Goal: Communication & Community: Answer question/provide support

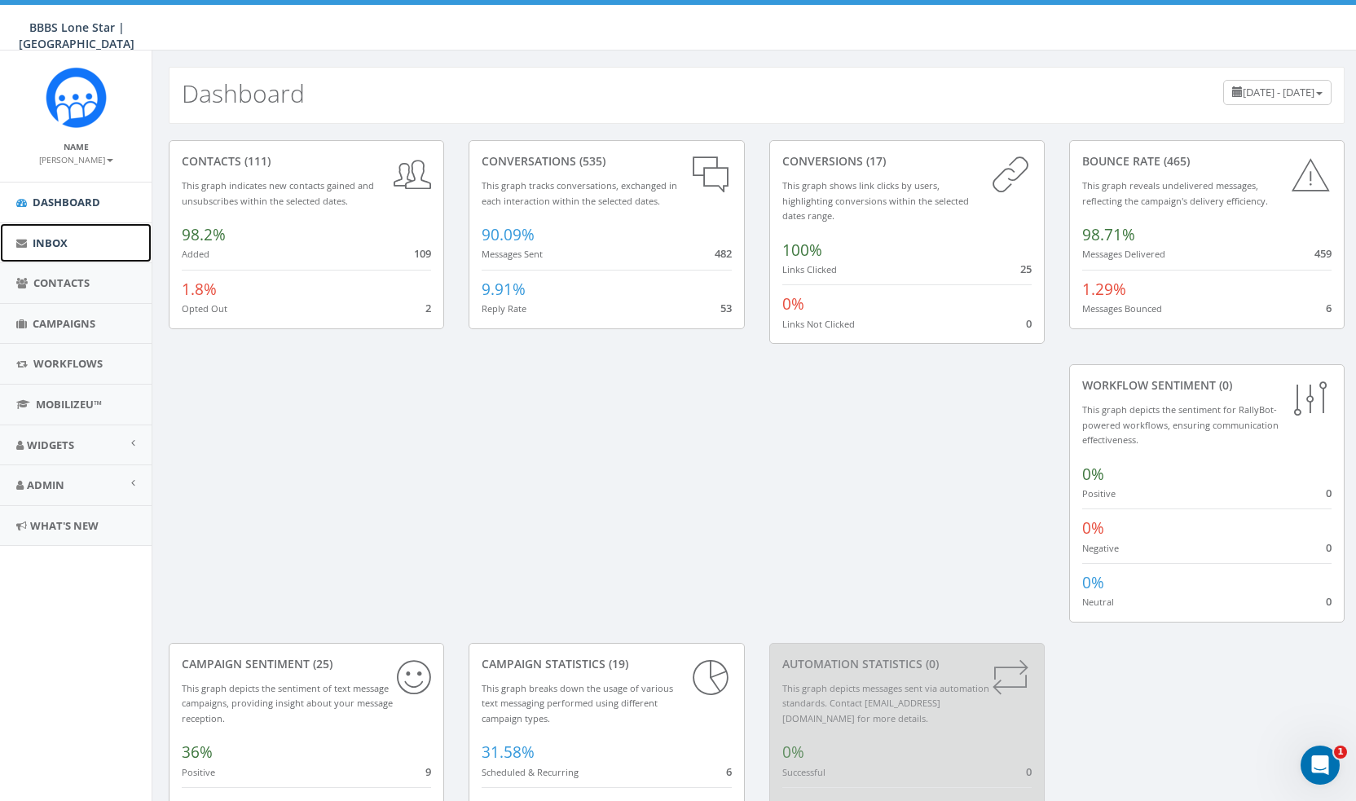
click at [84, 255] on link "Inbox" at bounding box center [76, 243] width 152 height 40
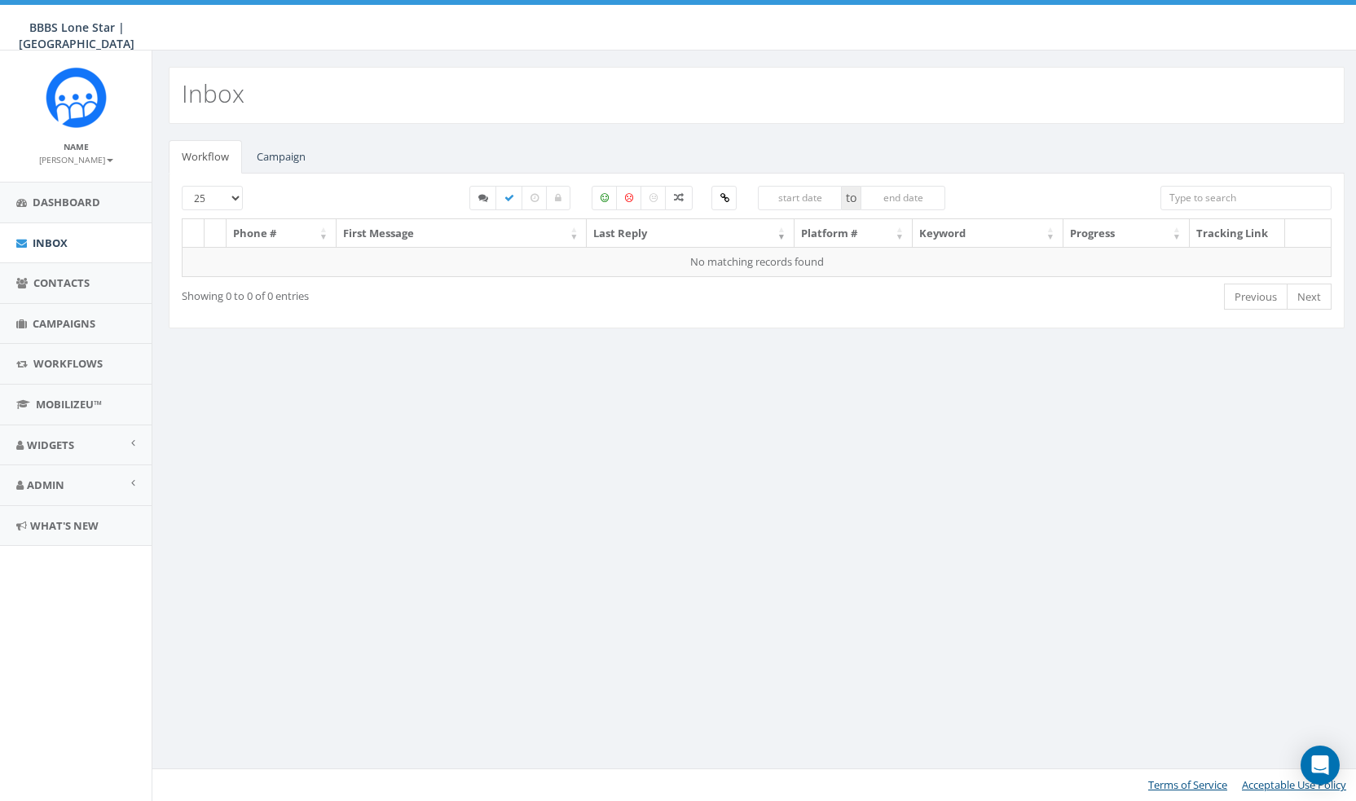
select select
click at [292, 149] on link "Campaign" at bounding box center [281, 156] width 75 height 33
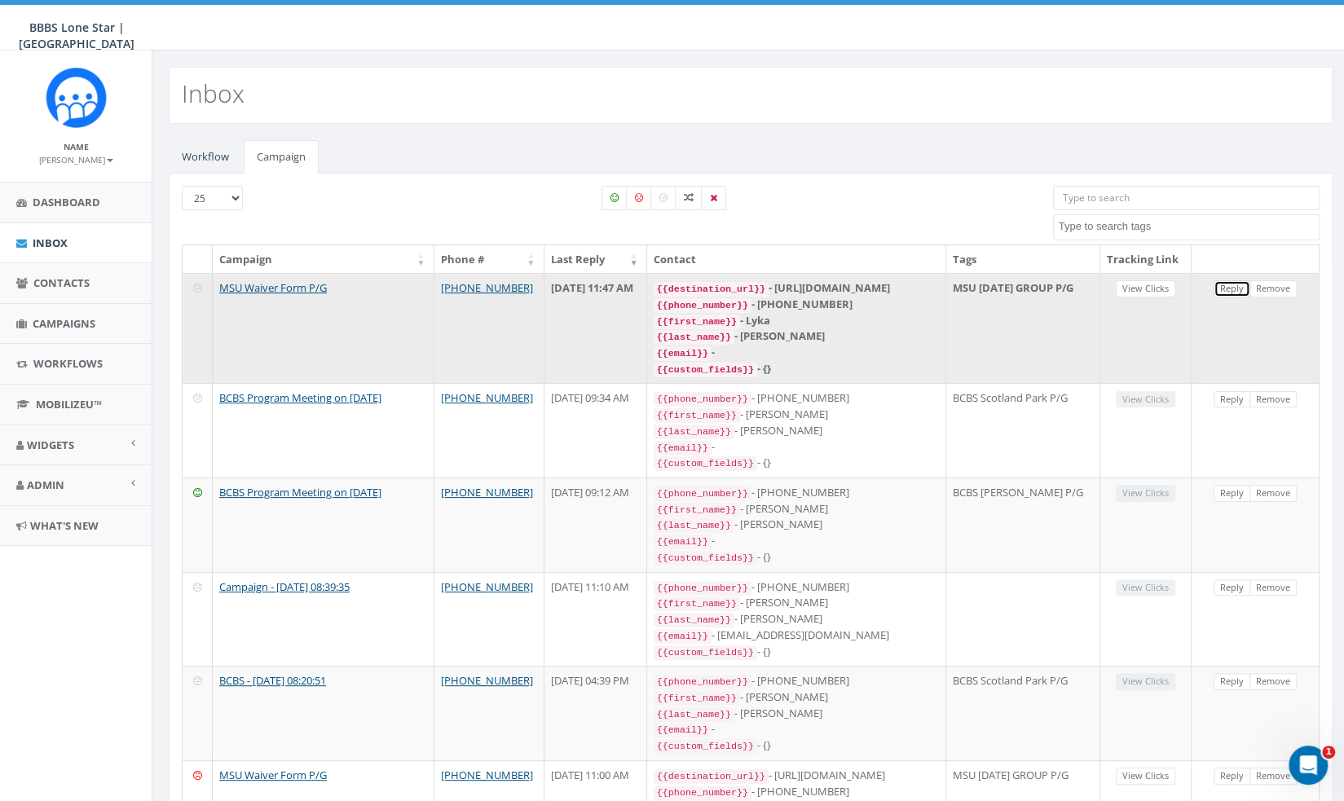
click at [1223, 297] on link "Reply" at bounding box center [1232, 288] width 37 height 17
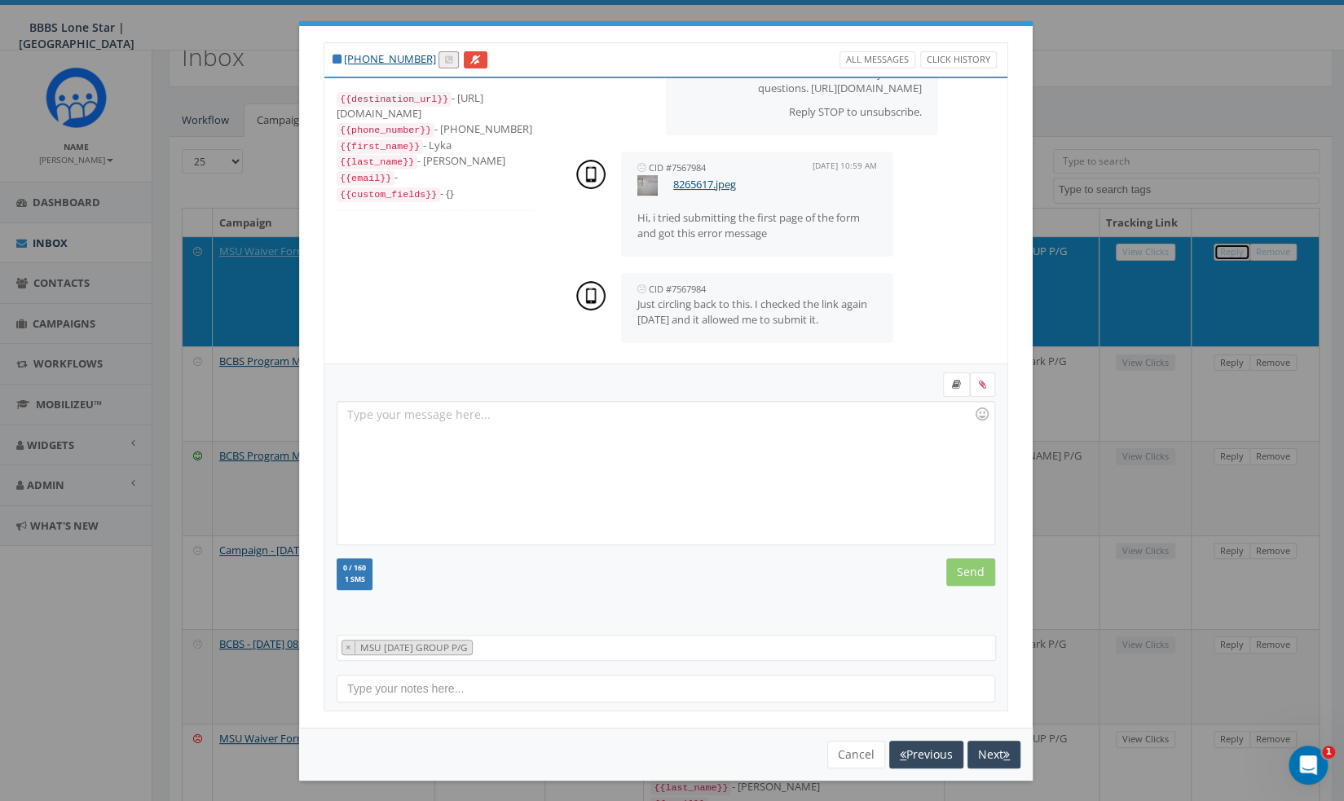
scroll to position [38, 0]
click at [968, 757] on button "Next" at bounding box center [993, 755] width 53 height 28
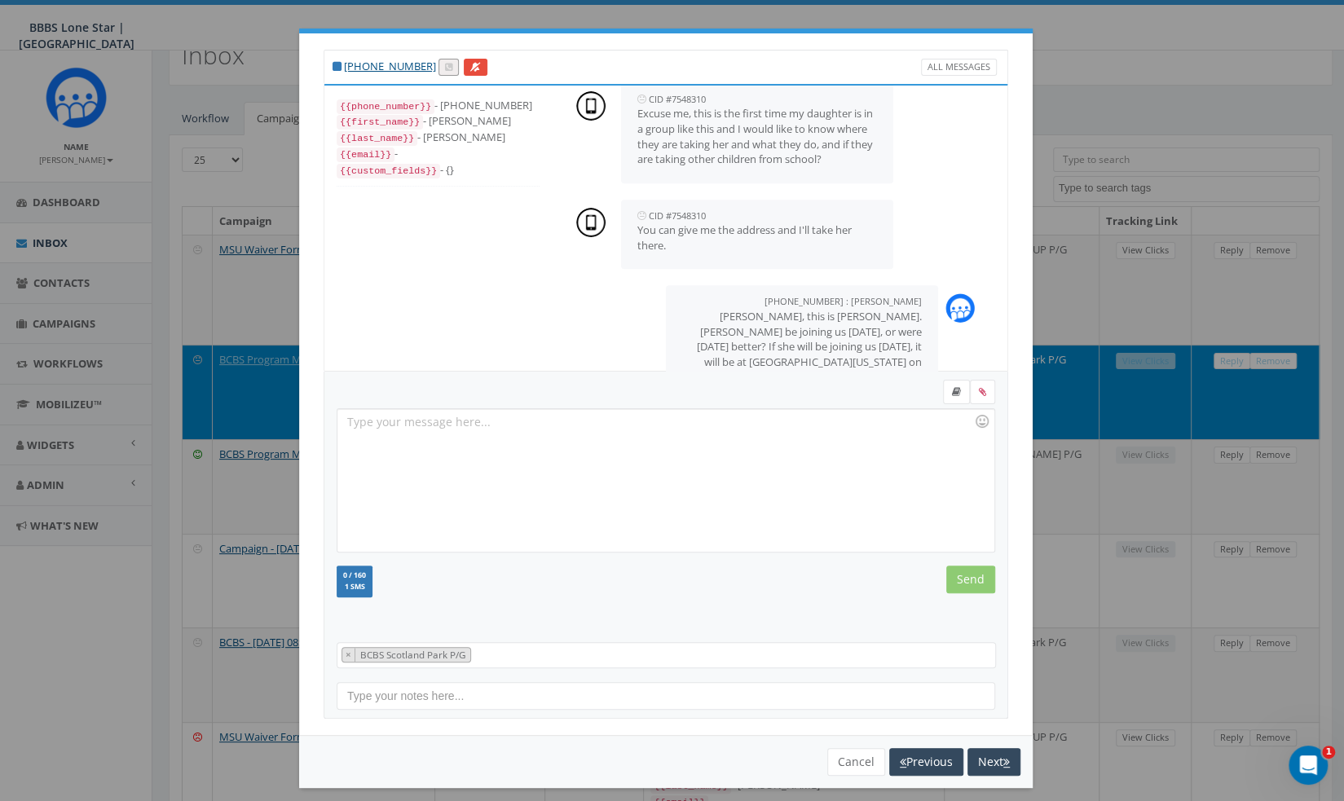
scroll to position [623, 0]
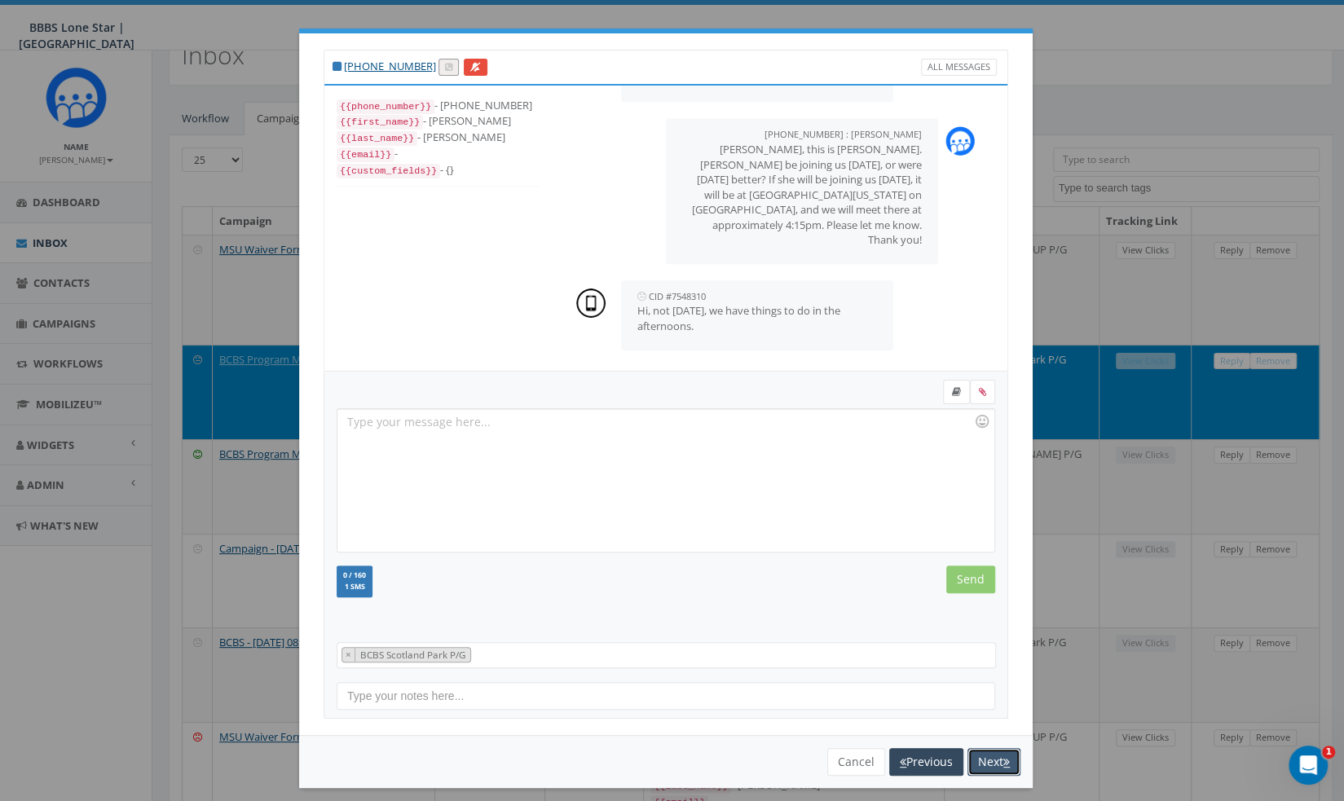
click at [968, 757] on button "Next" at bounding box center [993, 762] width 53 height 28
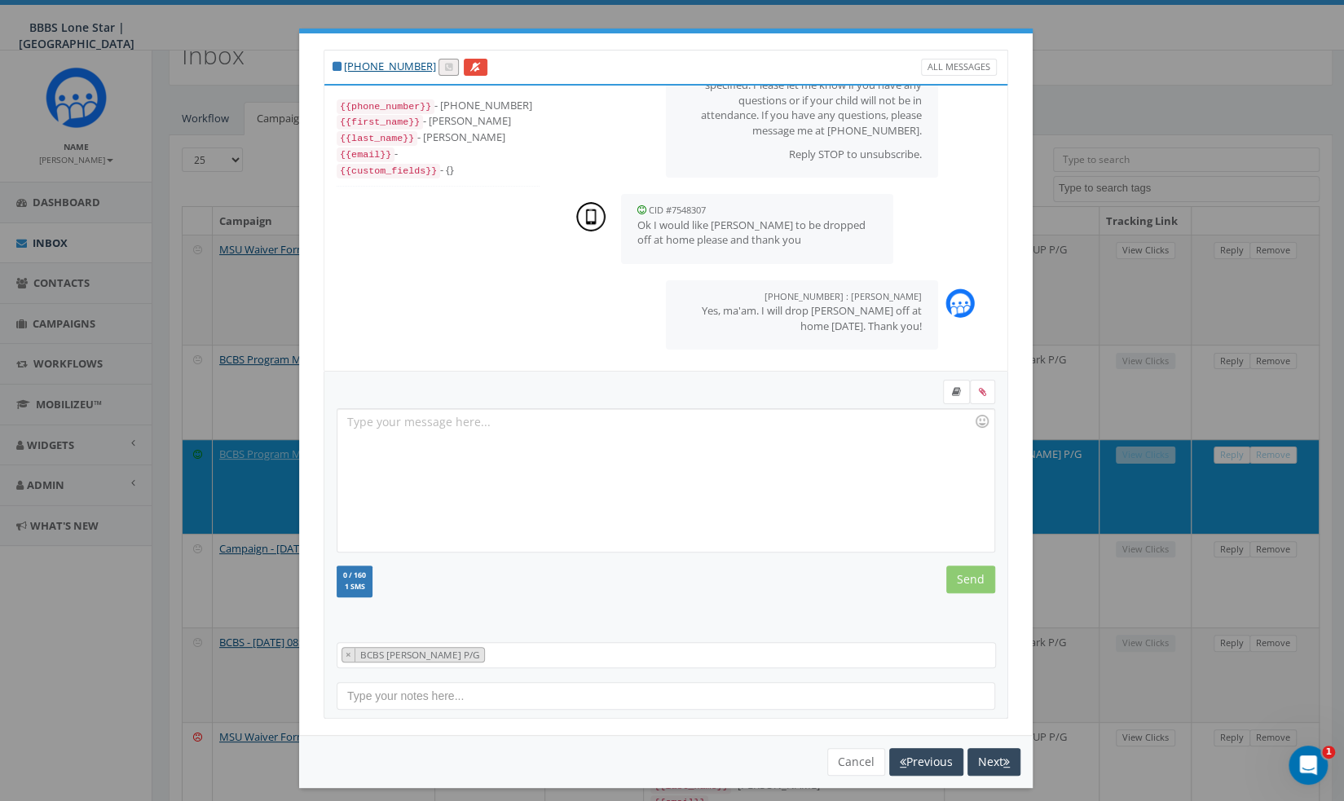
scroll to position [172, 0]
click at [968, 757] on button "Next" at bounding box center [993, 762] width 53 height 28
select select
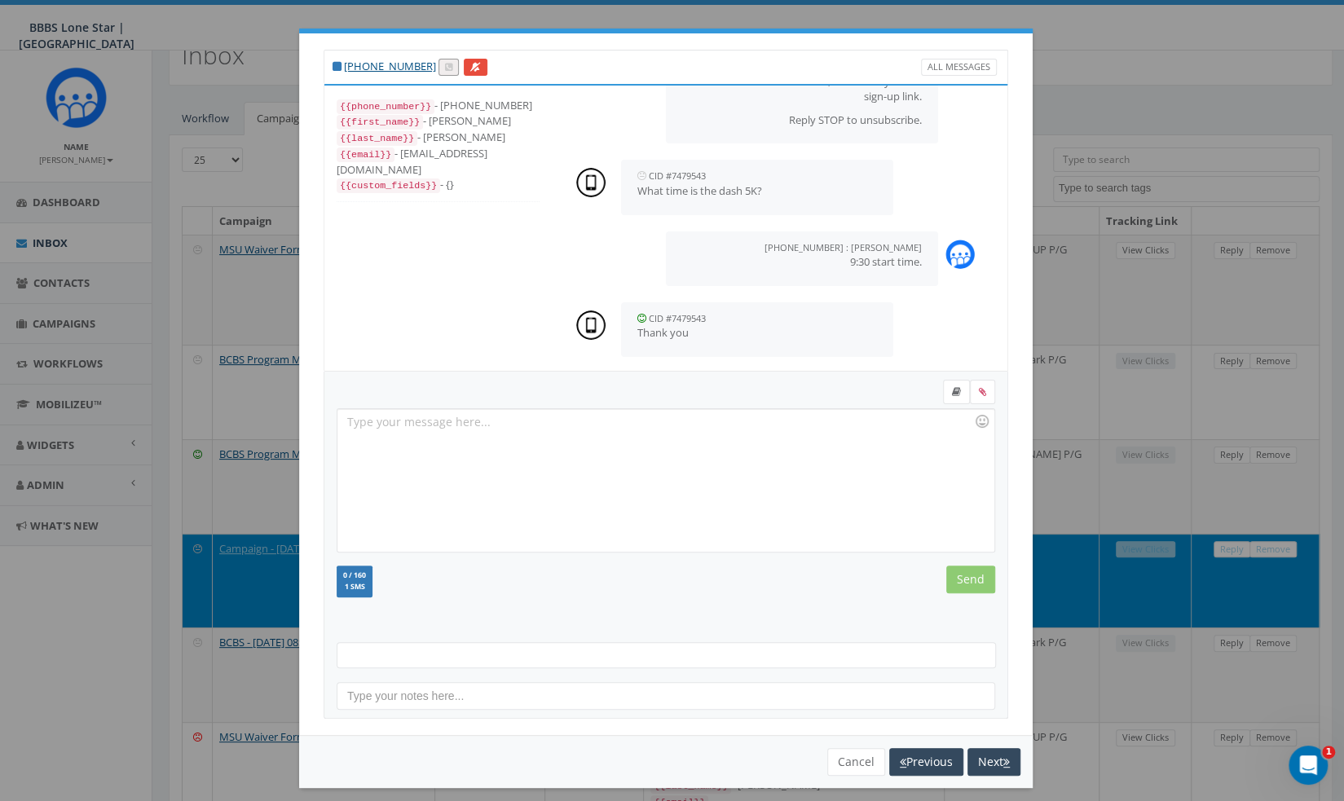
scroll to position [152, 0]
click at [864, 754] on button "Cancel" at bounding box center [856, 762] width 58 height 28
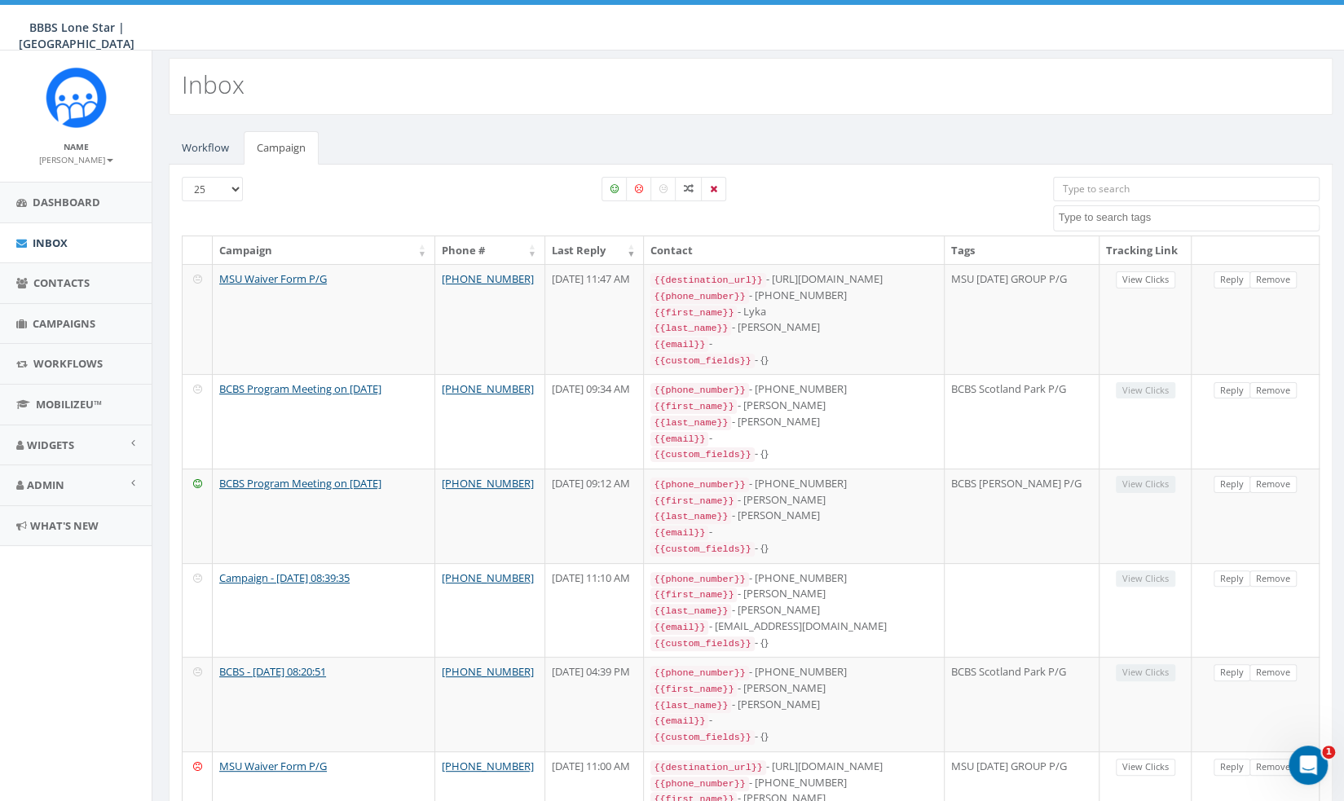
scroll to position [0, 0]
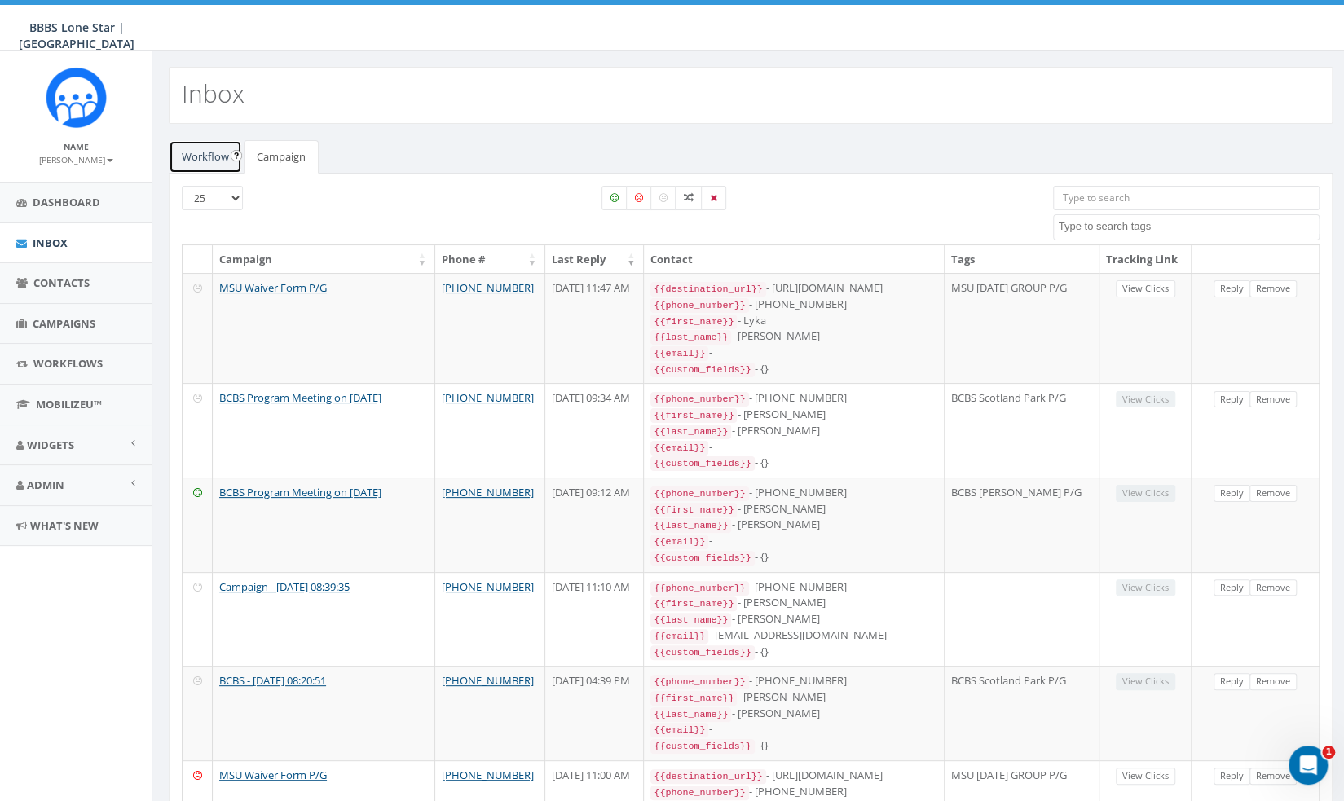
click at [203, 152] on link "Workflow" at bounding box center [205, 156] width 73 height 33
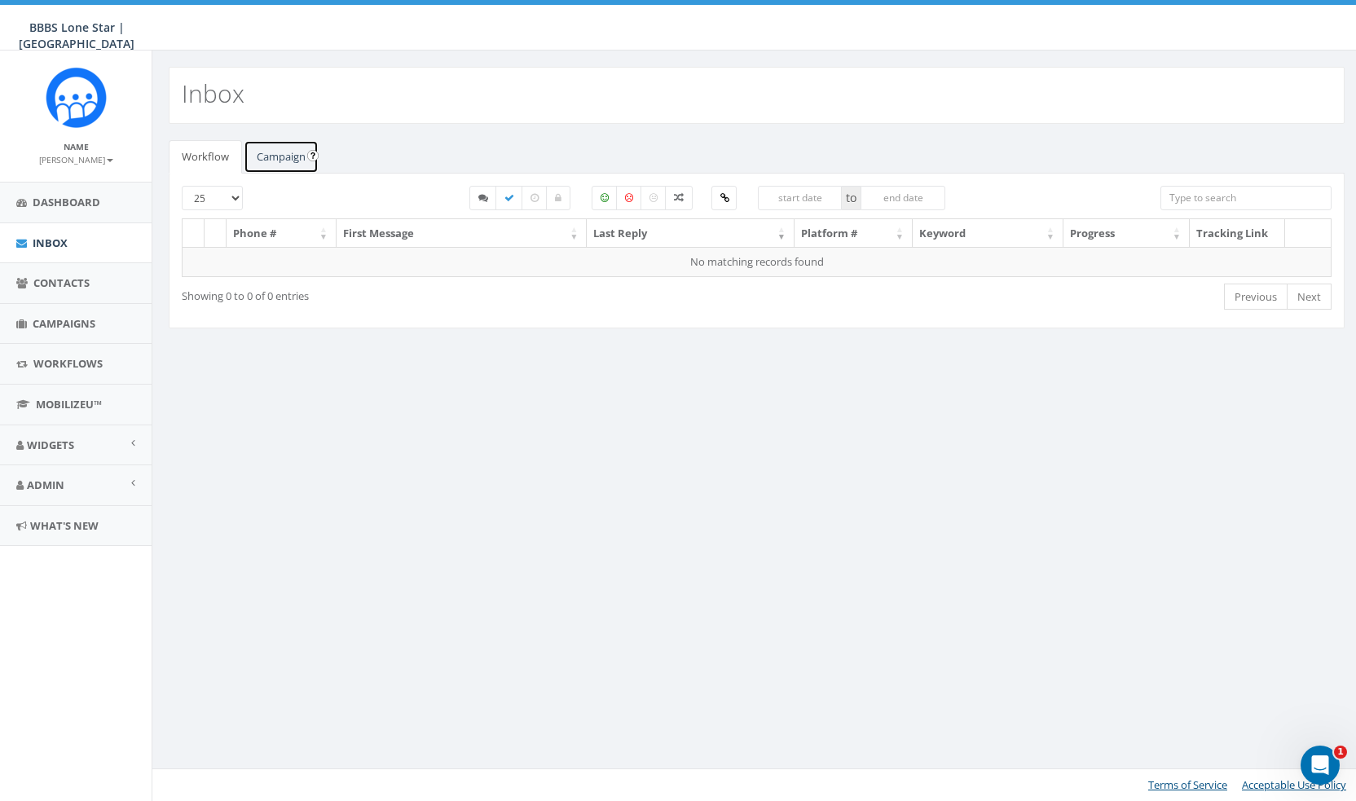
click at [284, 153] on link "Campaign" at bounding box center [281, 156] width 75 height 33
